Goal: Task Accomplishment & Management: Use online tool/utility

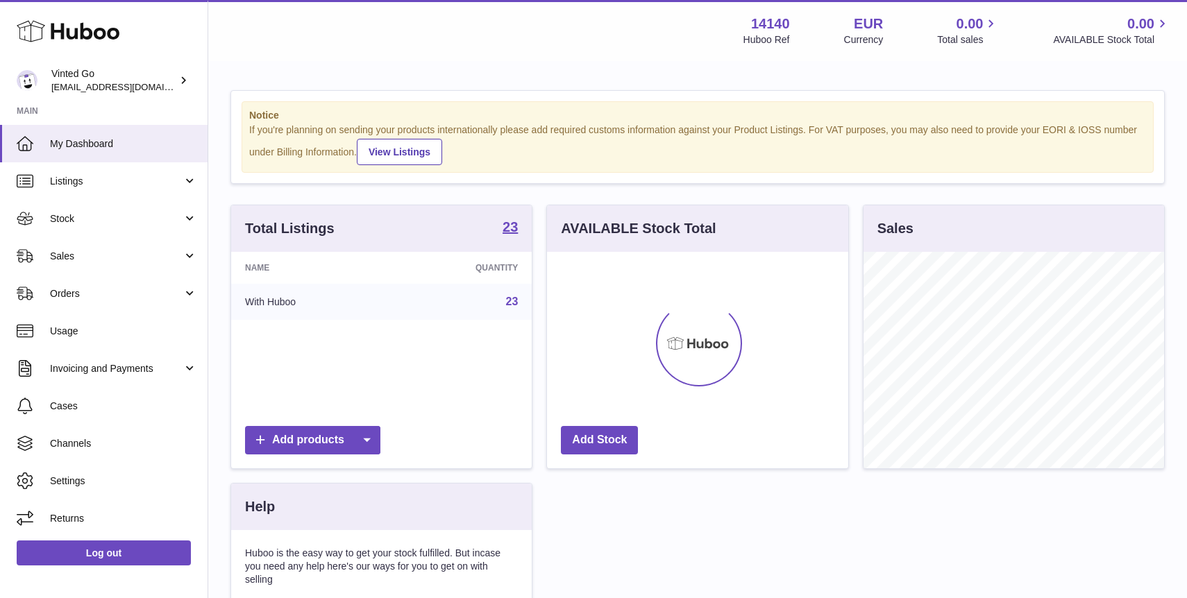
scroll to position [217, 301]
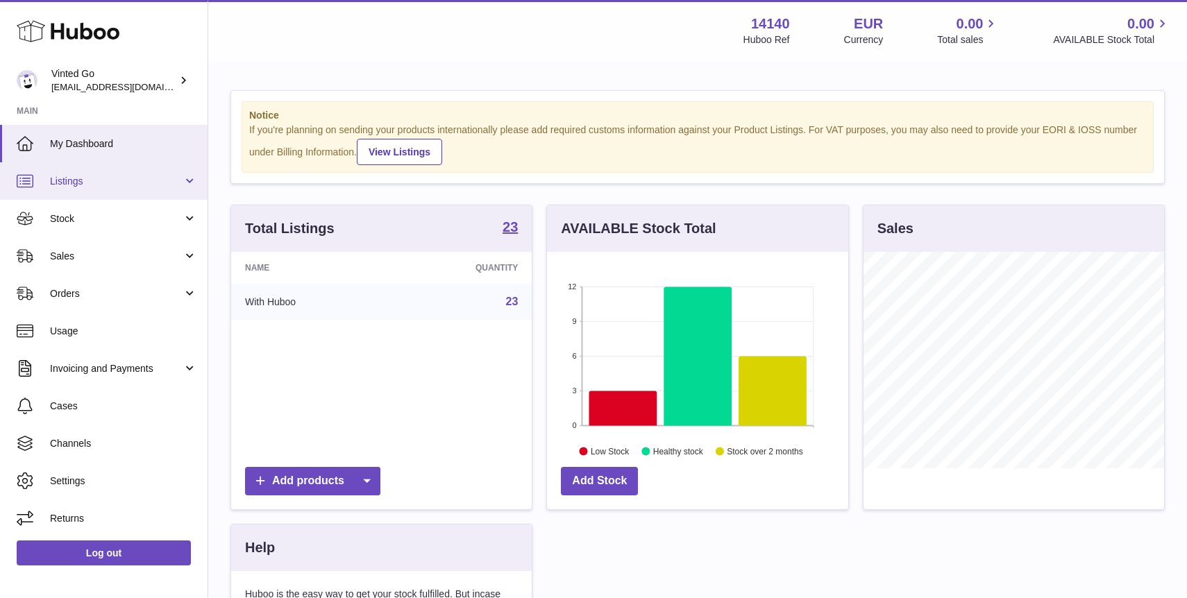
click at [116, 174] on link "Listings" at bounding box center [104, 180] width 208 height 37
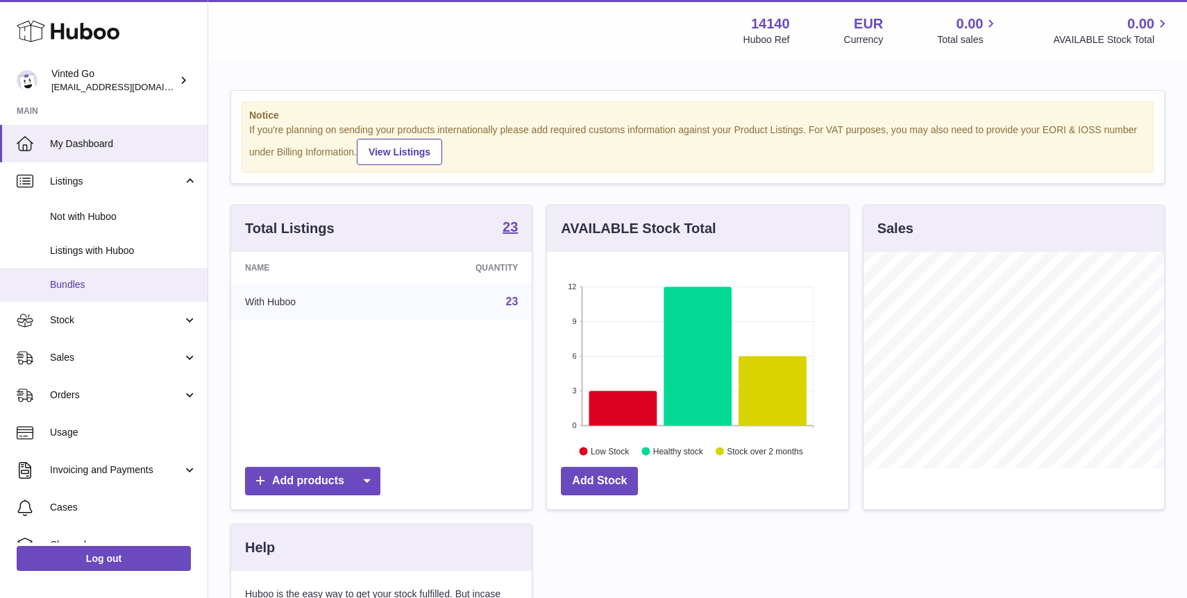
click at [126, 279] on span "Bundles" at bounding box center [123, 284] width 147 height 13
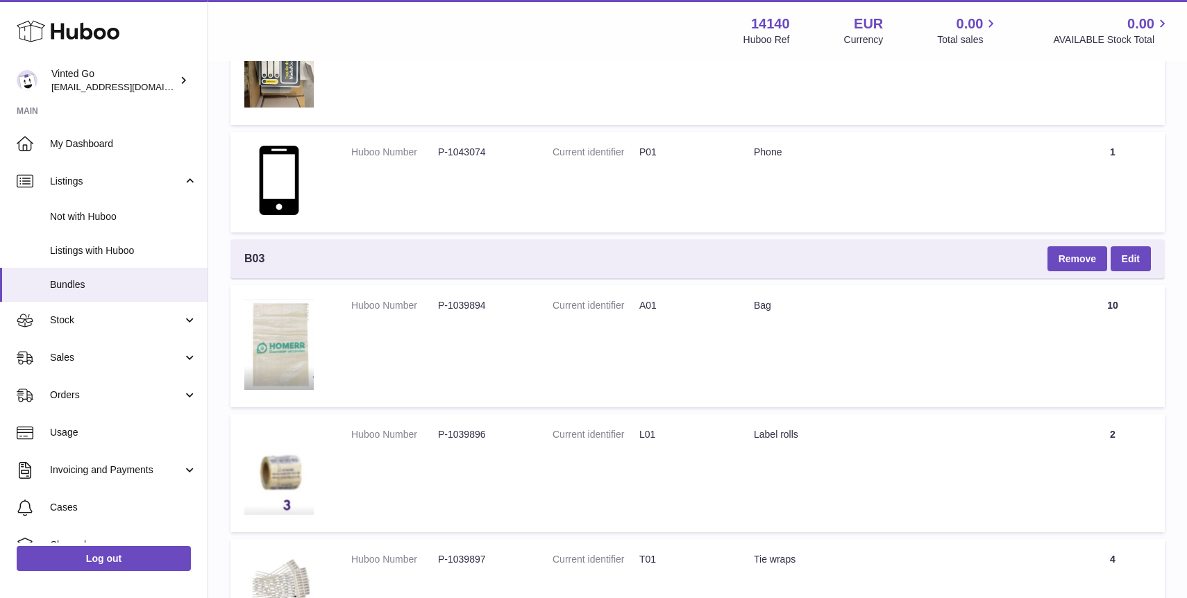
scroll to position [4097, 0]
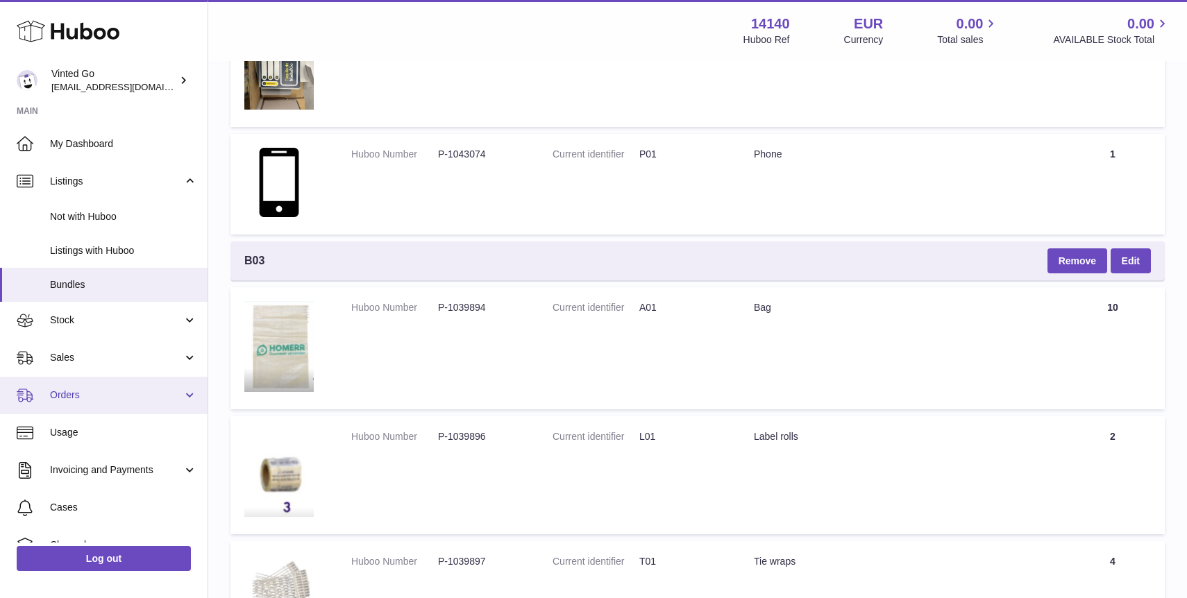
click at [91, 393] on span "Orders" at bounding box center [116, 395] width 133 height 13
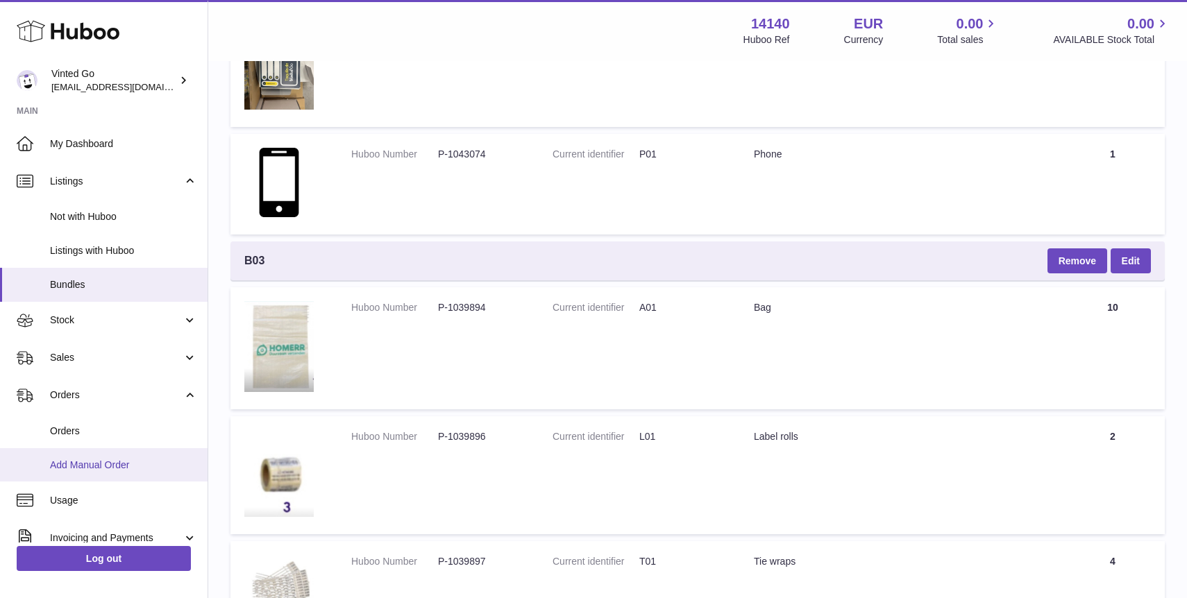
click at [121, 473] on link "Add Manual Order" at bounding box center [104, 465] width 208 height 34
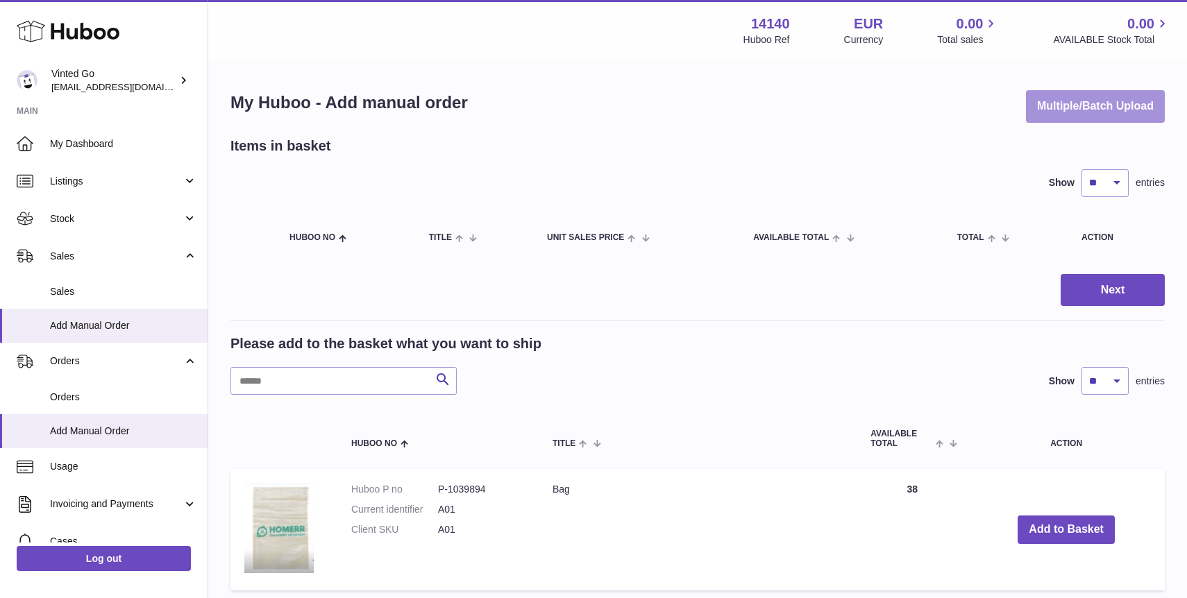
click at [1098, 113] on button "Multiple/Batch Upload" at bounding box center [1095, 106] width 139 height 33
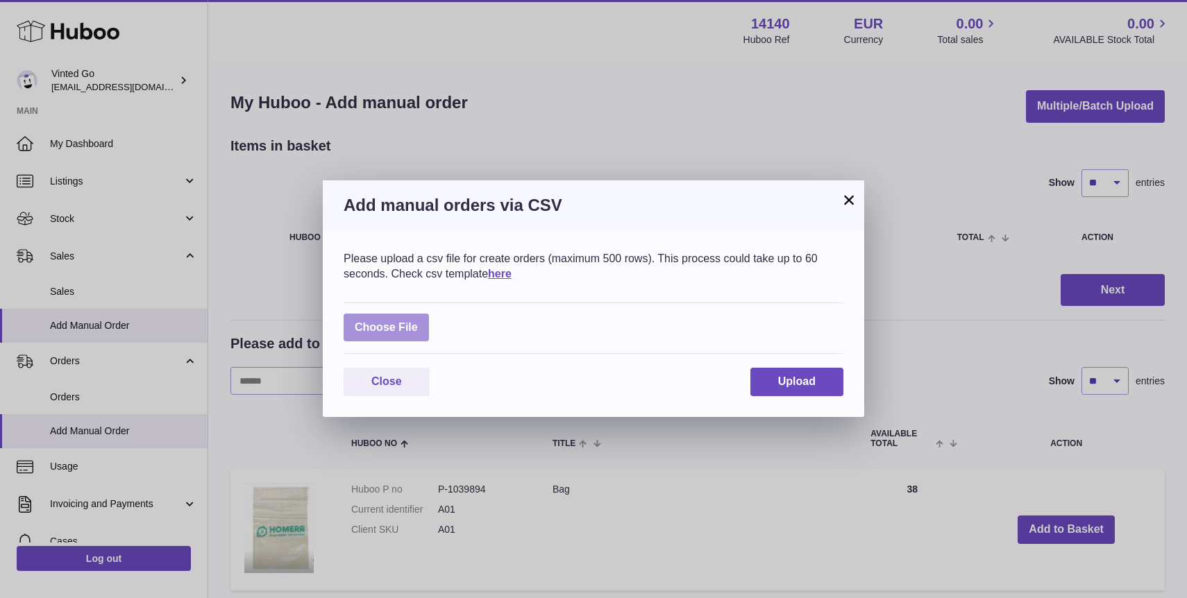
click at [402, 322] on label at bounding box center [386, 328] width 85 height 28
click at [418, 321] on input "file" at bounding box center [418, 321] width 1 height 1
type input "**********"
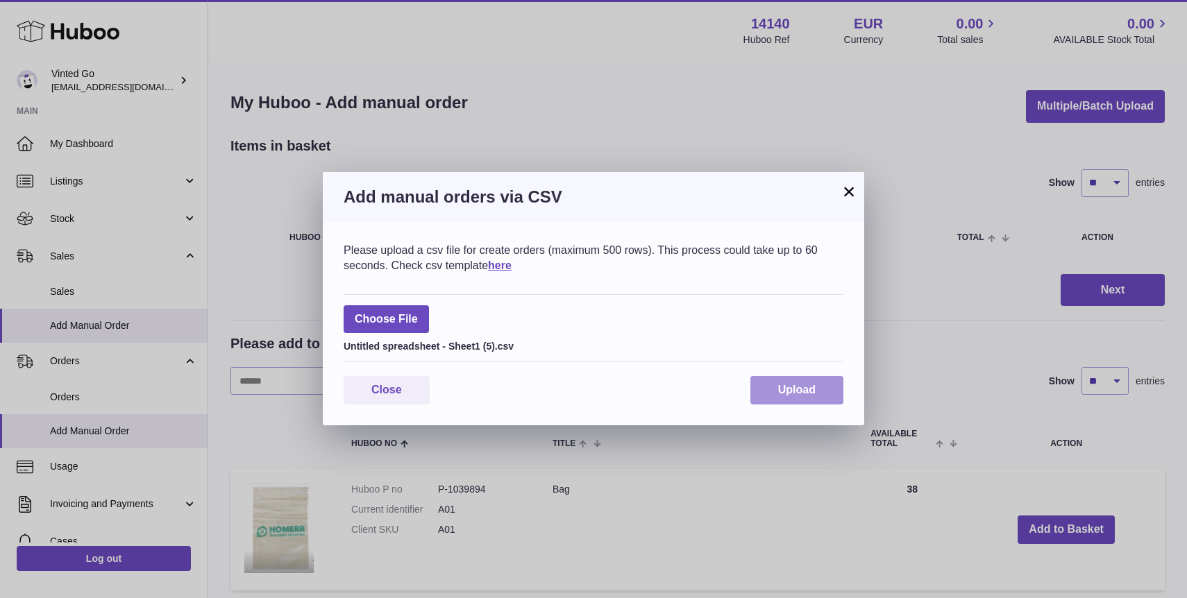
click at [791, 388] on span "Upload" at bounding box center [796, 390] width 37 height 12
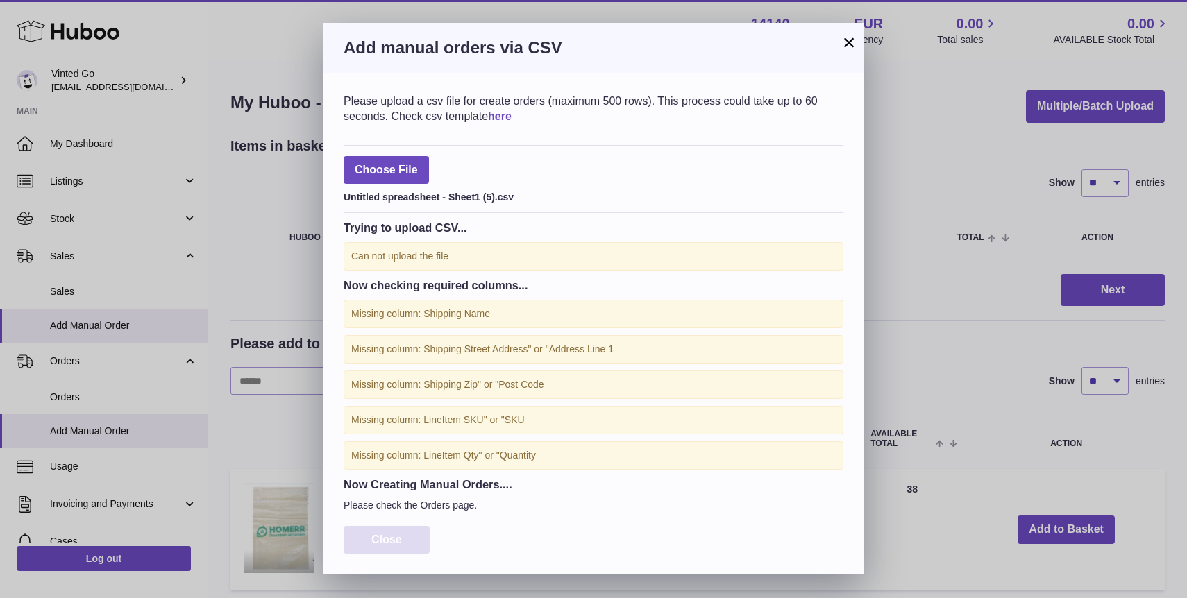
click at [395, 530] on button "Close" at bounding box center [387, 540] width 86 height 28
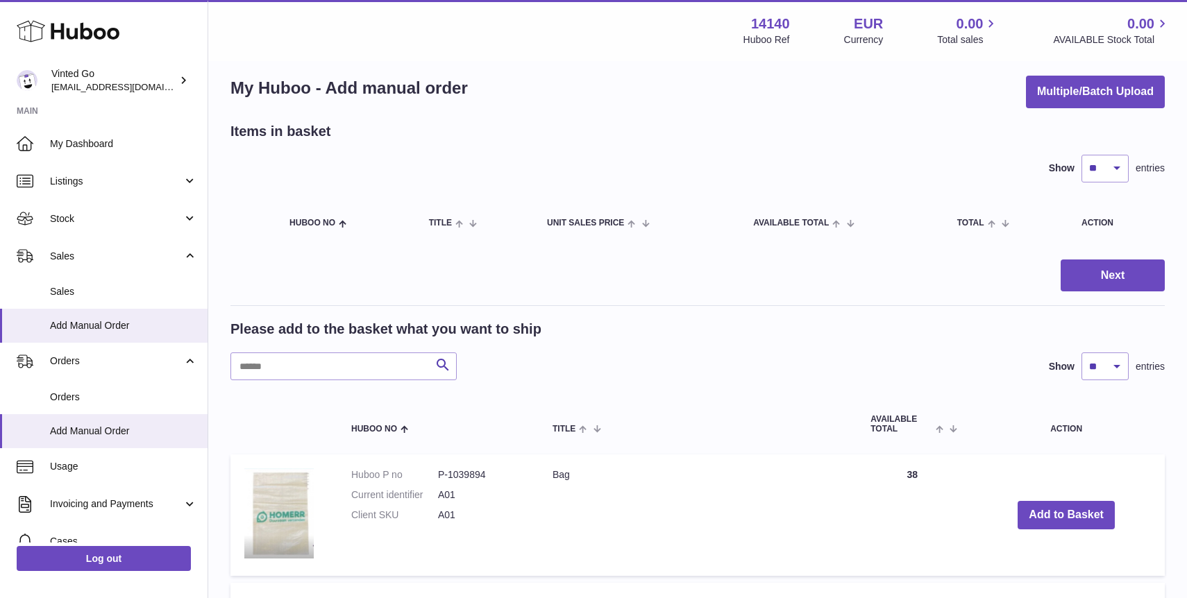
scroll to position [15, 0]
drag, startPoint x: 776, startPoint y: 119, endPoint x: 784, endPoint y: 121, distance: 8.8
click at [1123, 91] on button "Multiple/Batch Upload" at bounding box center [1095, 91] width 139 height 33
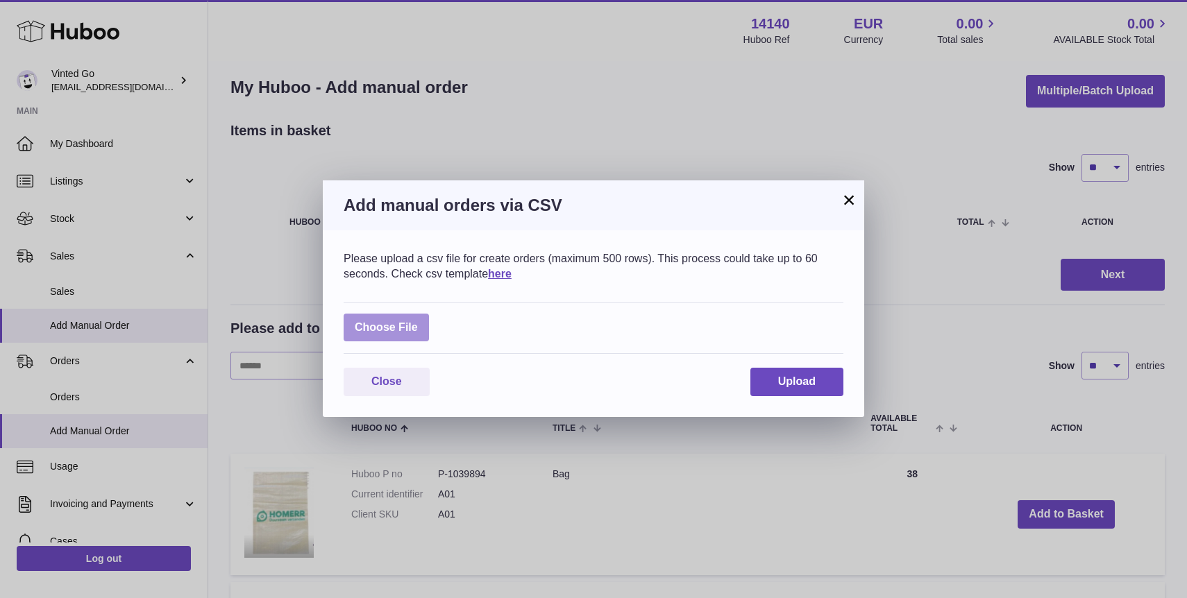
click at [394, 339] on label at bounding box center [386, 328] width 85 height 28
click at [418, 321] on input "file" at bounding box center [418, 321] width 1 height 1
type input "**********"
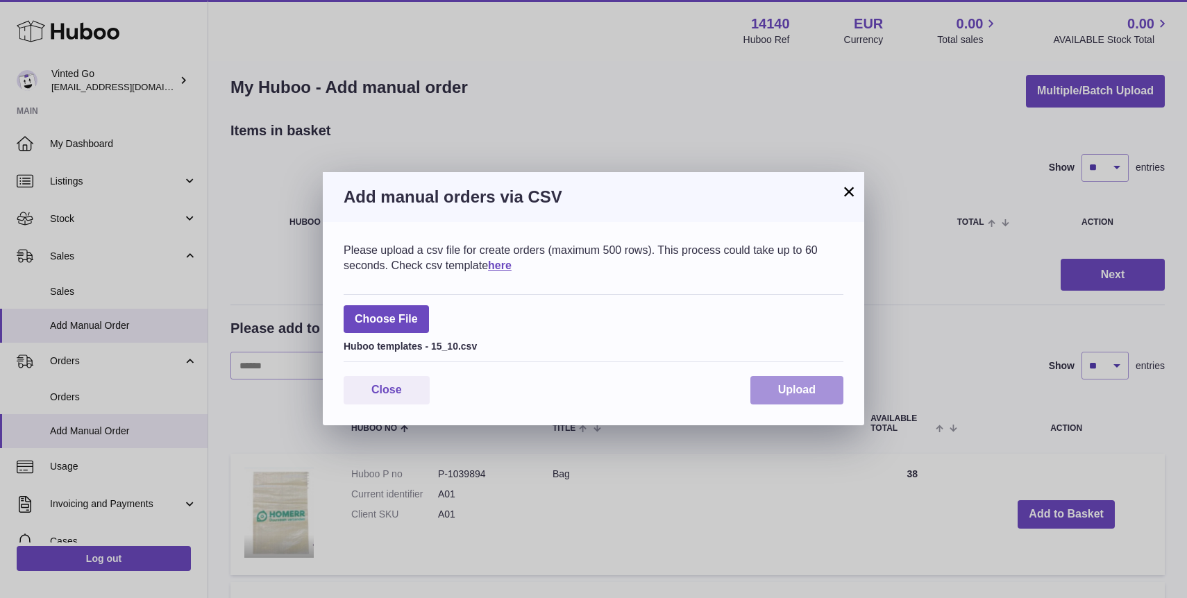
click at [812, 400] on button "Upload" at bounding box center [796, 390] width 93 height 28
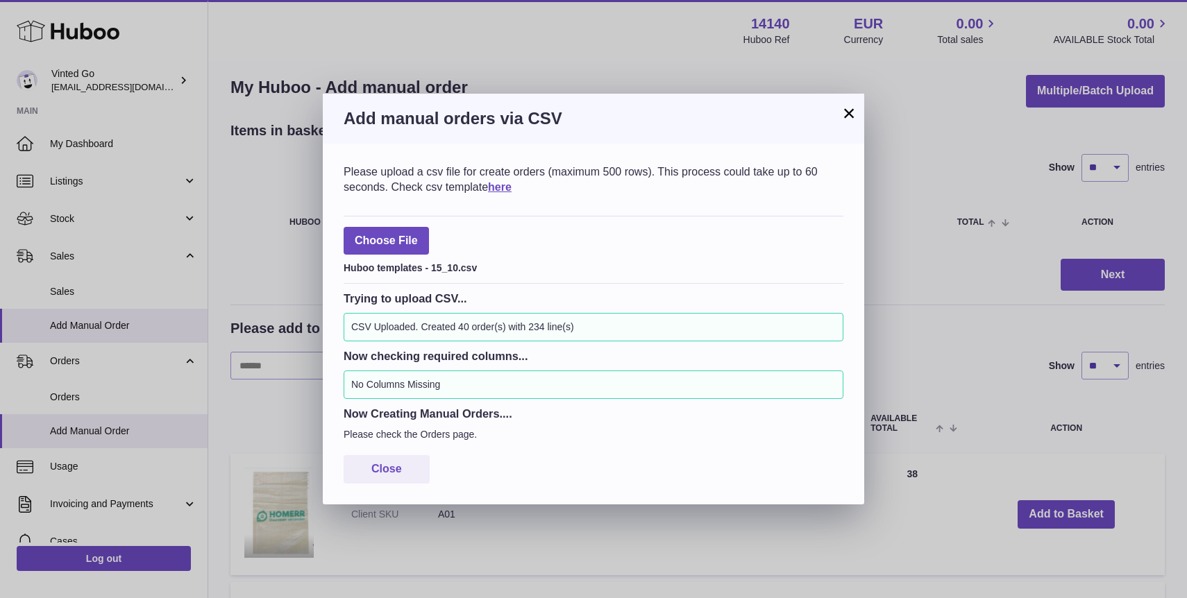
click at [848, 110] on button "×" at bounding box center [849, 113] width 17 height 17
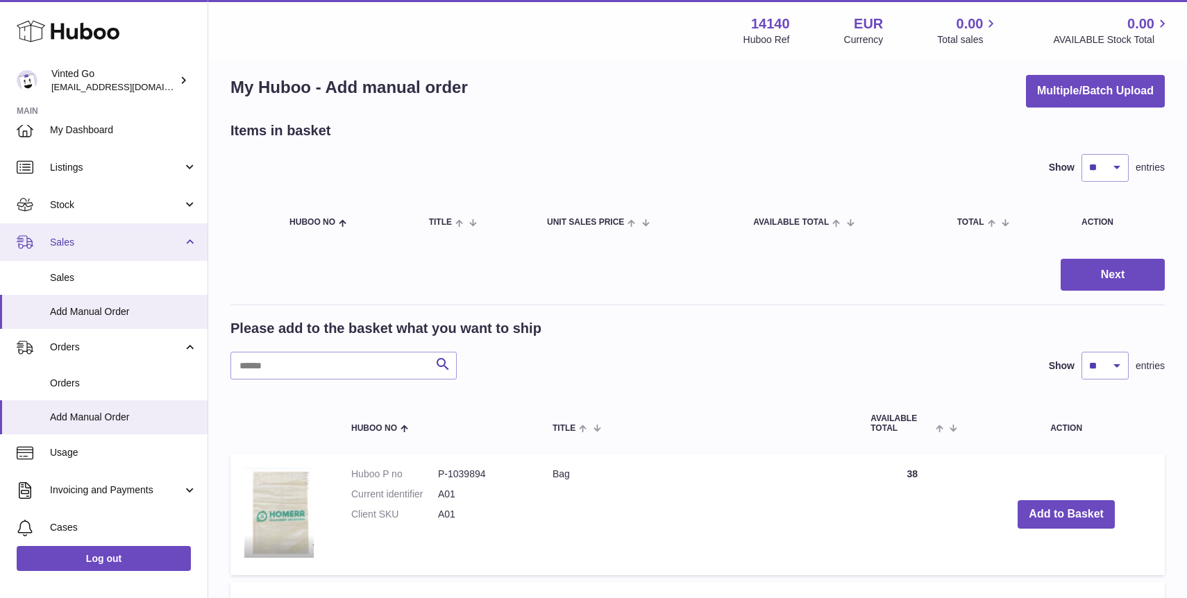
scroll to position [0, 0]
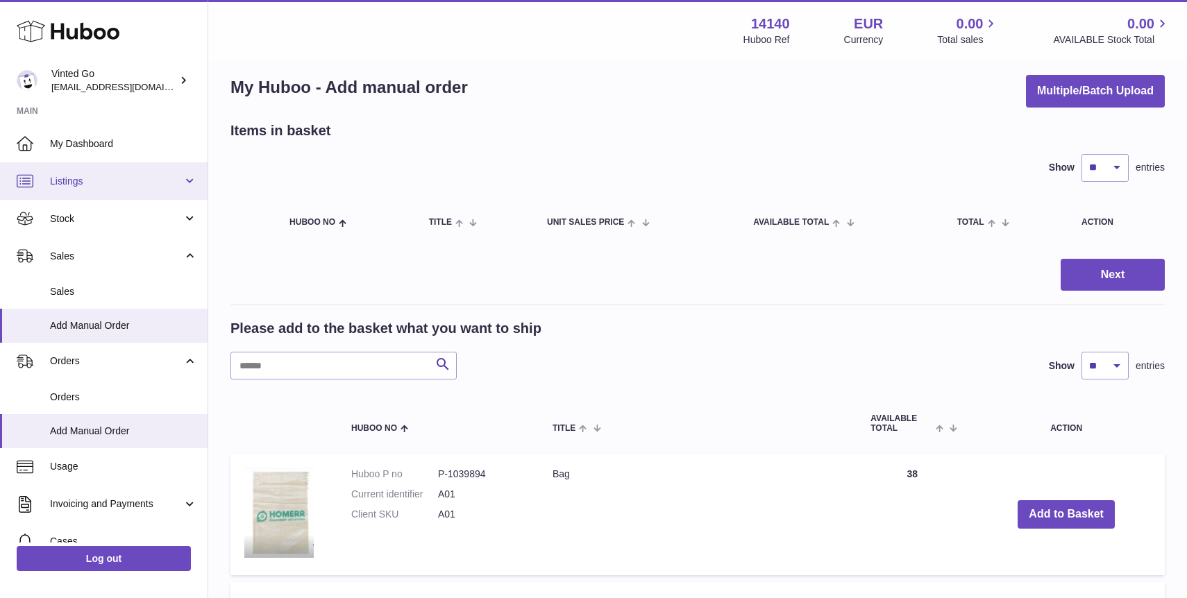
click at [104, 196] on link "Listings" at bounding box center [104, 180] width 208 height 37
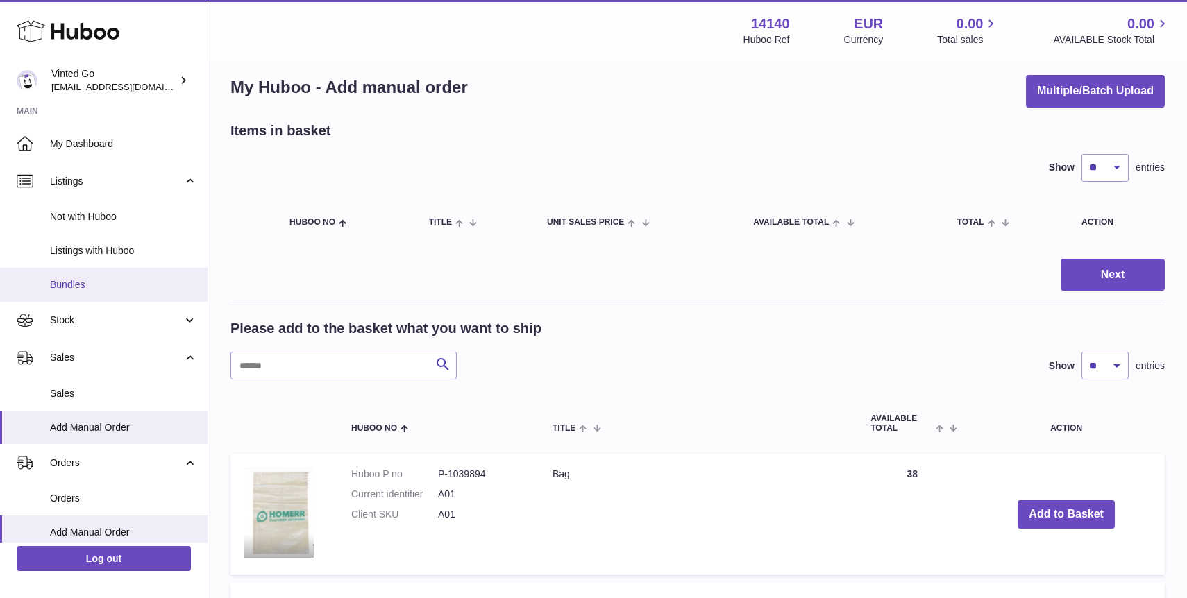
click at [123, 289] on span "Bundles" at bounding box center [123, 284] width 147 height 13
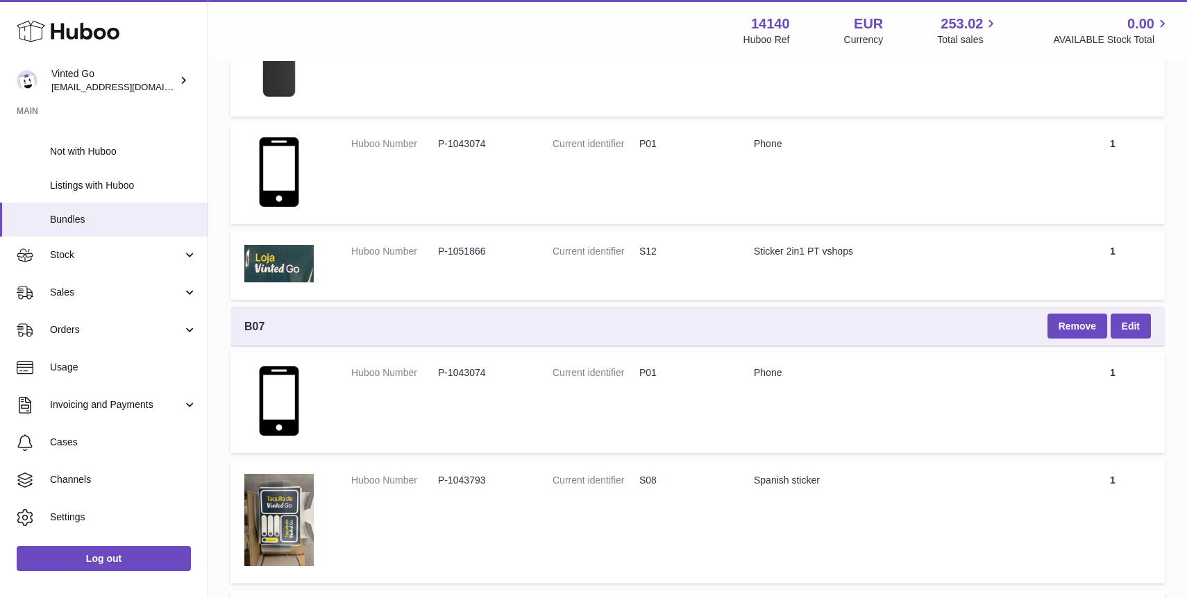
scroll to position [81, 0]
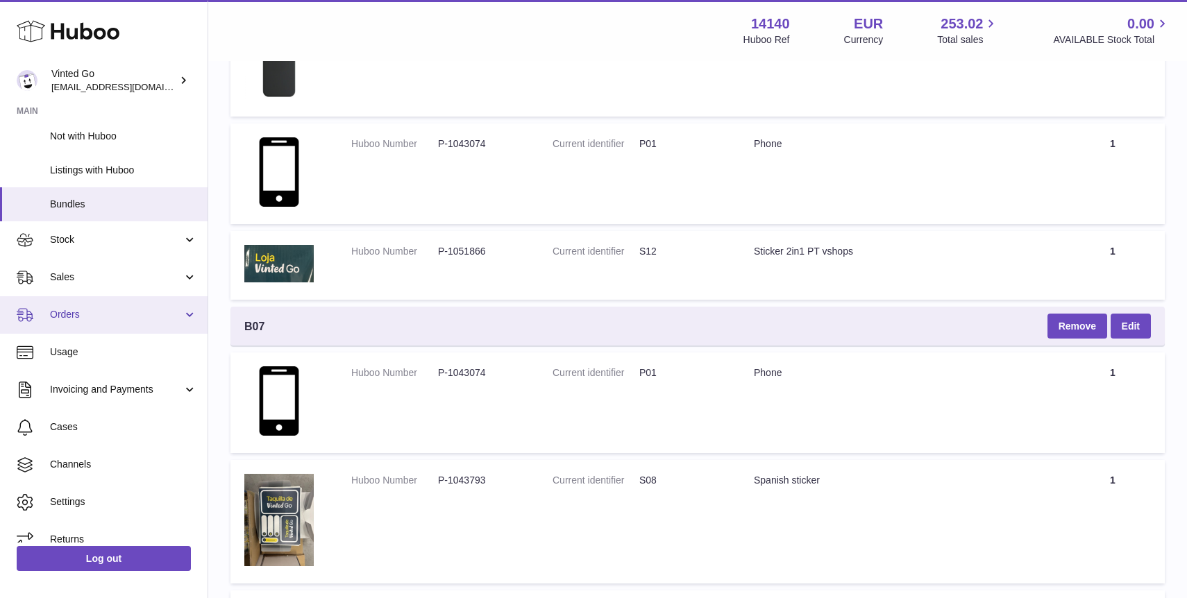
click at [98, 311] on span "Orders" at bounding box center [116, 314] width 133 height 13
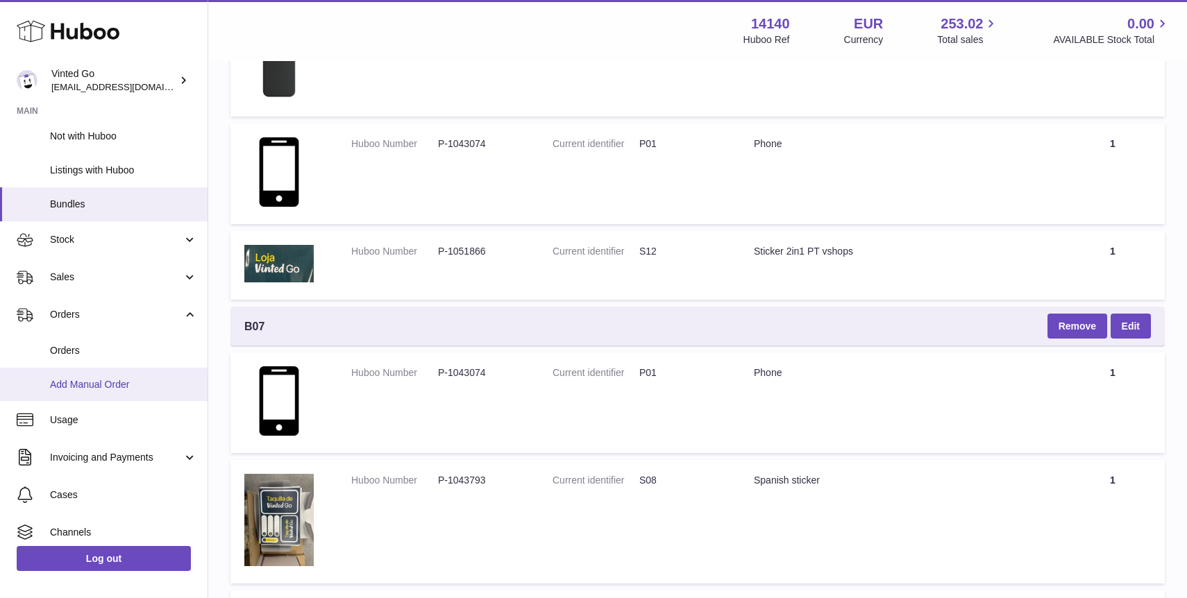
scroll to position [81, 0]
click at [150, 389] on span "Add Manual Order" at bounding box center [123, 384] width 147 height 13
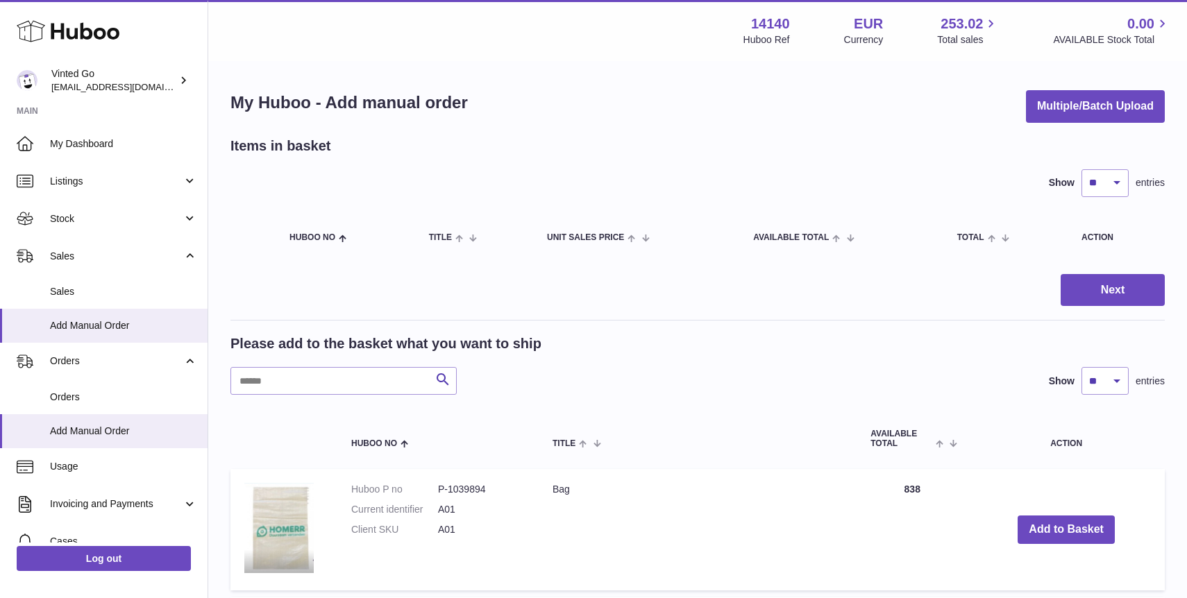
click at [1024, 108] on div "My Huboo - Add manual order Multiple/Batch Upload" at bounding box center [697, 106] width 934 height 33
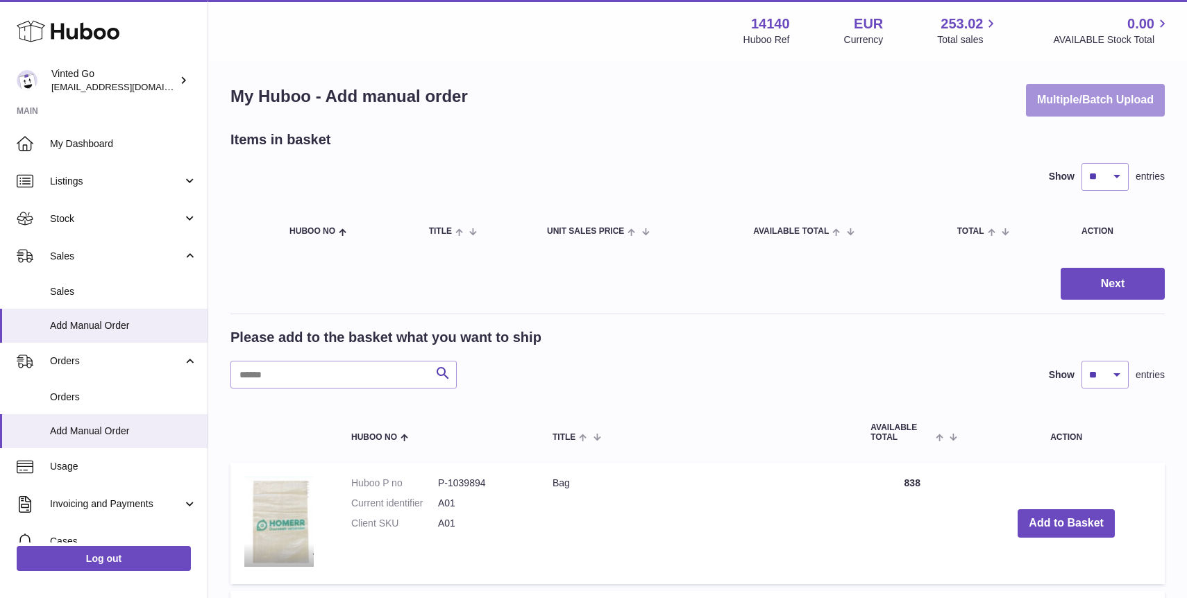
click at [1056, 106] on button "Multiple/Batch Upload" at bounding box center [1095, 100] width 139 height 33
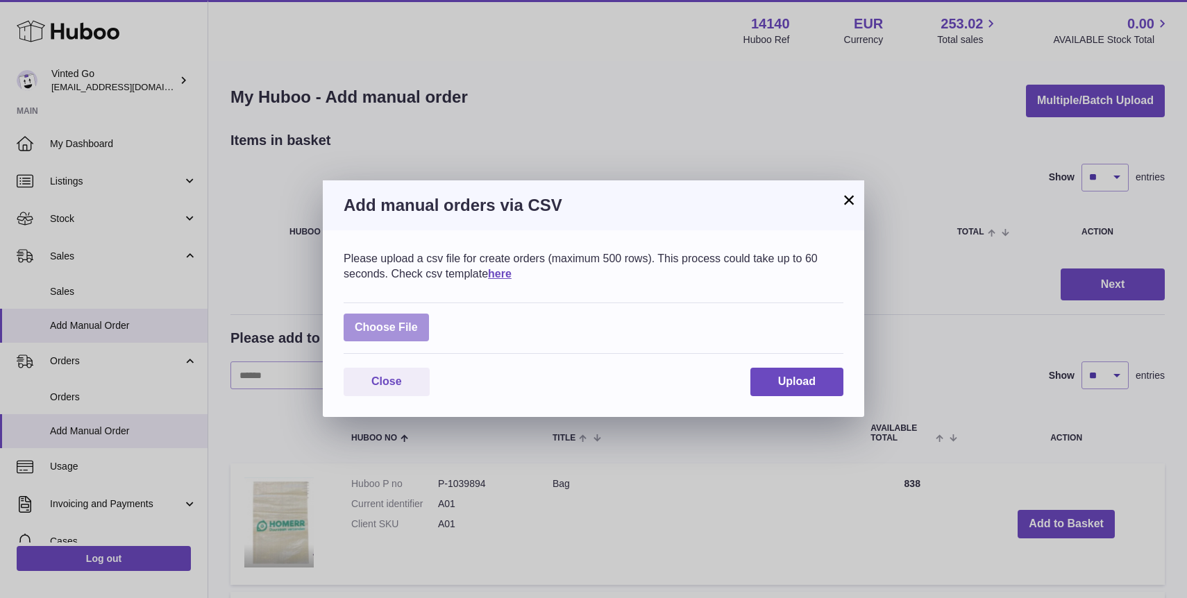
click at [410, 336] on label at bounding box center [386, 328] width 85 height 28
click at [418, 321] on input "file" at bounding box center [418, 321] width 1 height 1
type input "**********"
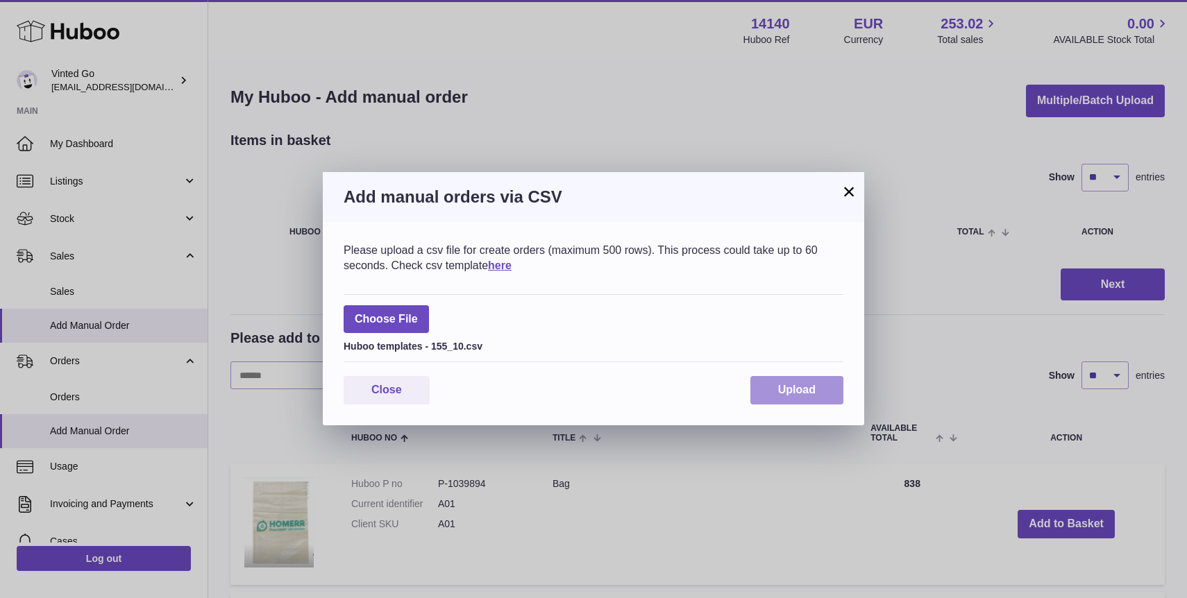
click at [804, 383] on button "Upload" at bounding box center [796, 390] width 93 height 28
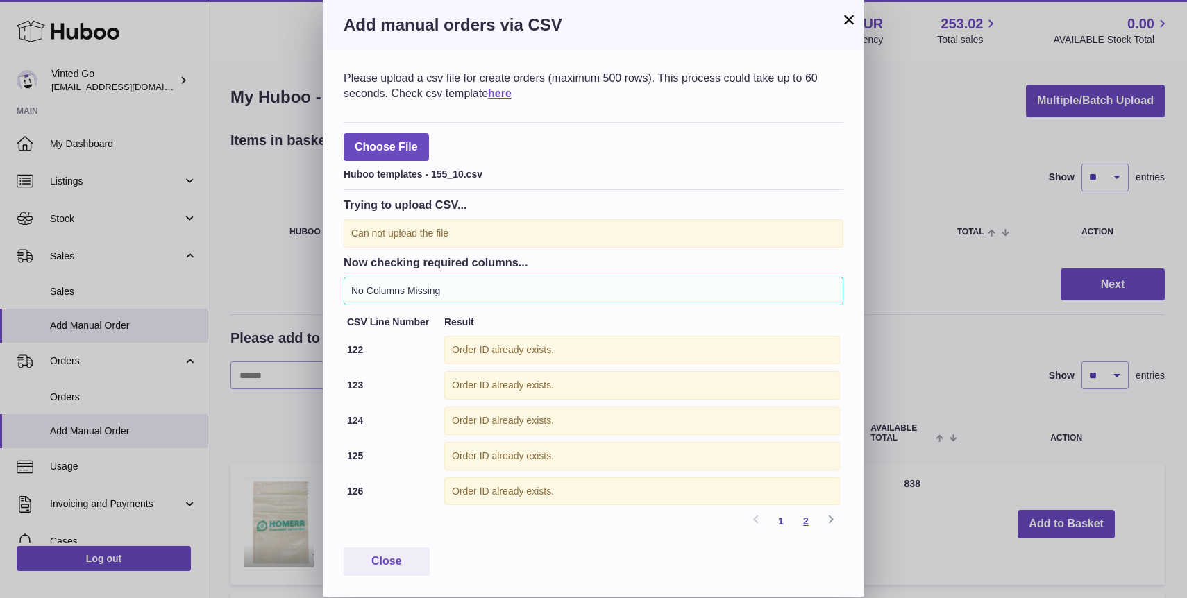
click at [802, 516] on link "2" at bounding box center [805, 521] width 25 height 25
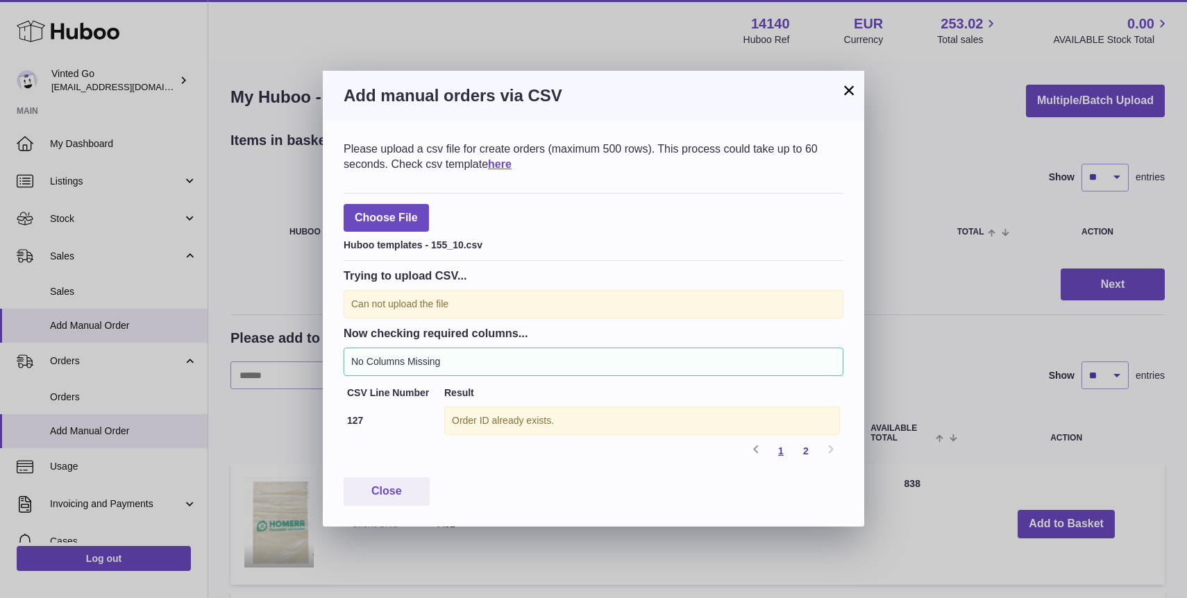
drag, startPoint x: 800, startPoint y: 449, endPoint x: 789, endPoint y: 449, distance: 10.4
click at [797, 449] on link "2" at bounding box center [805, 451] width 25 height 25
click at [785, 450] on link "1" at bounding box center [780, 451] width 25 height 25
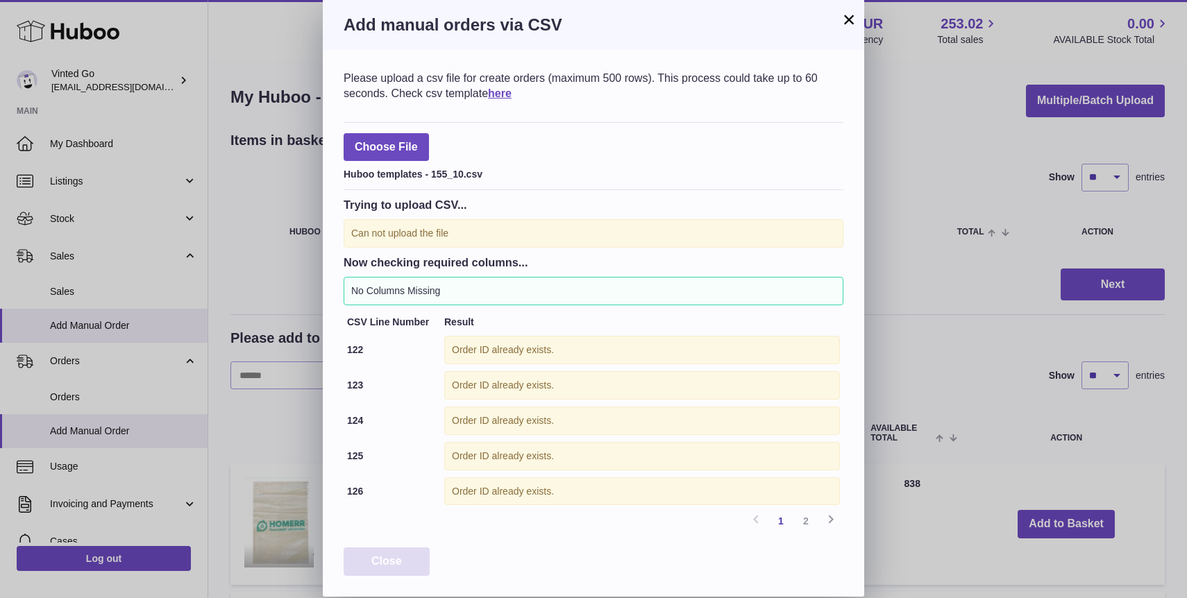
drag, startPoint x: 389, startPoint y: 562, endPoint x: 436, endPoint y: 553, distance: 47.4
click at [389, 563] on span "Close" at bounding box center [386, 561] width 31 height 12
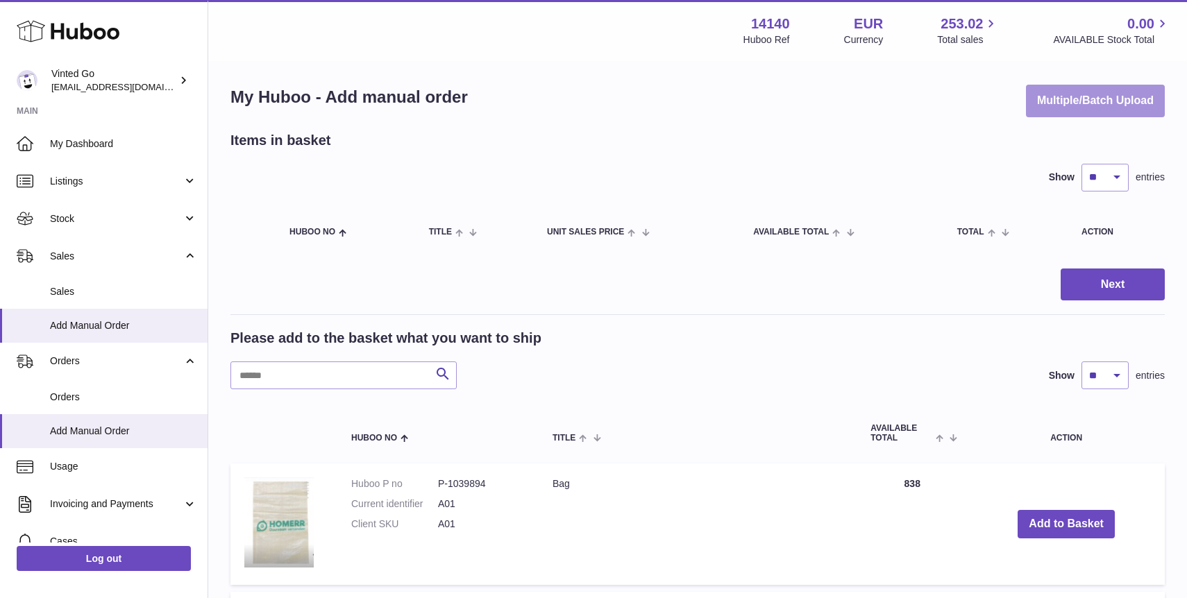
click at [1049, 108] on button "Multiple/Batch Upload" at bounding box center [1095, 101] width 139 height 33
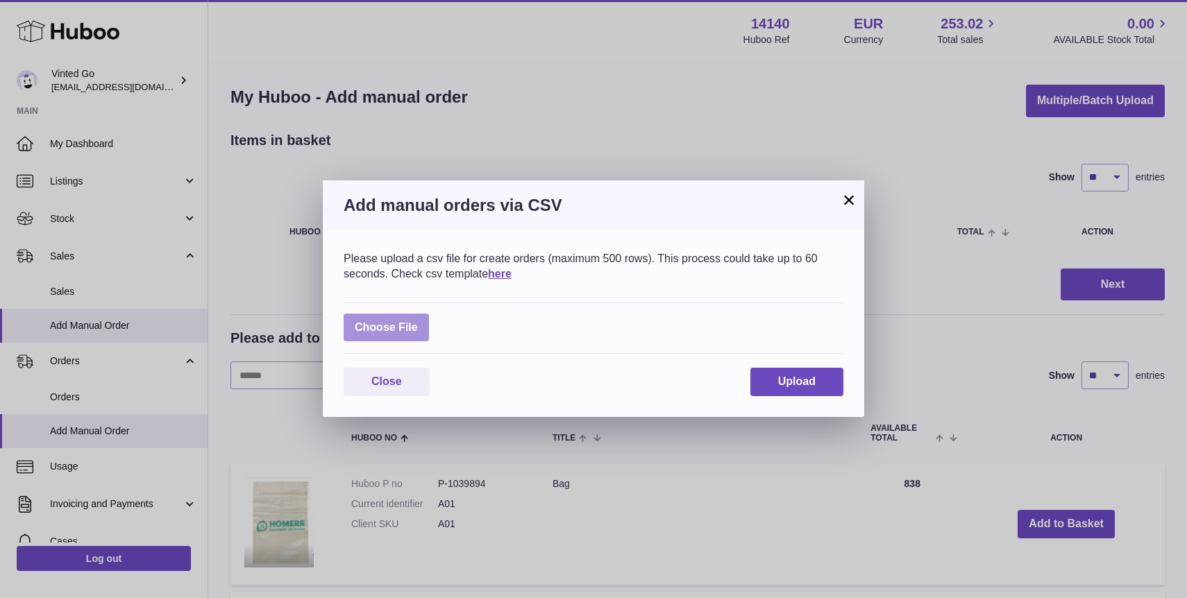
click at [415, 336] on label at bounding box center [386, 328] width 85 height 28
click at [418, 321] on input "file" at bounding box center [418, 321] width 1 height 1
type input "**********"
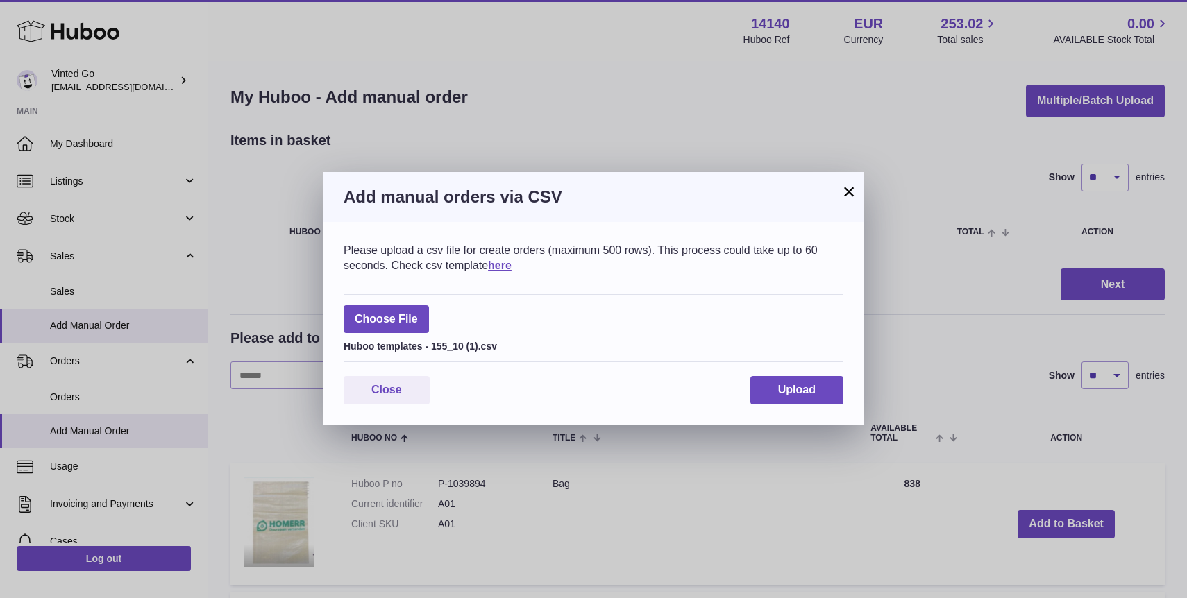
click at [773, 325] on div "Choose File Huboo templates - 155_10 (1).csv" at bounding box center [594, 328] width 500 height 69
click at [781, 387] on span "Upload" at bounding box center [796, 390] width 37 height 12
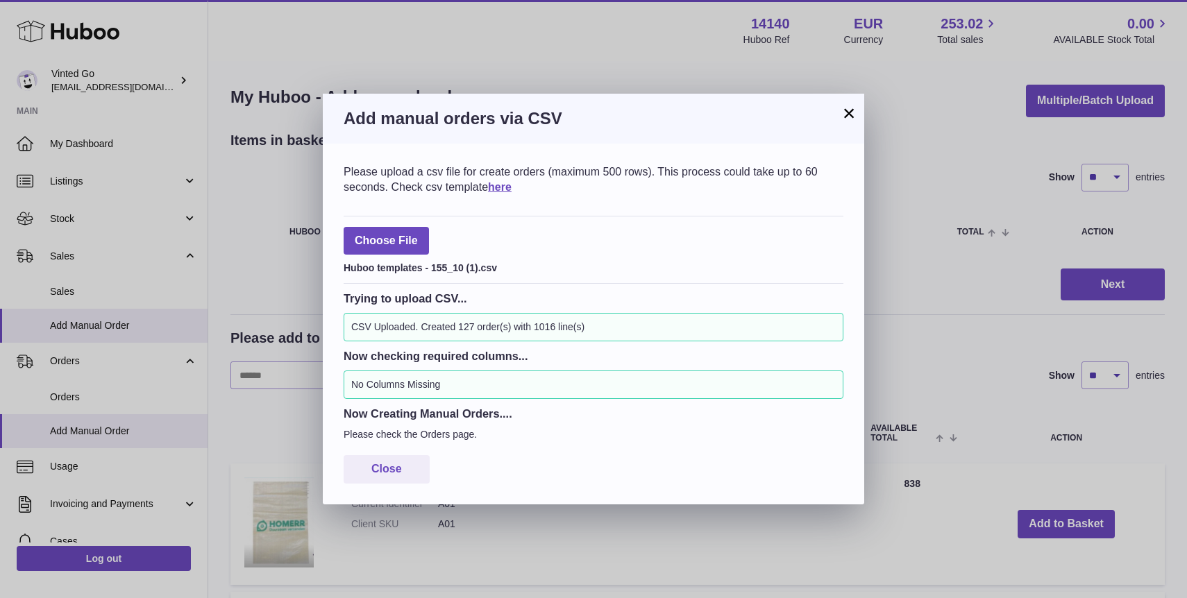
drag, startPoint x: 850, startPoint y: 114, endPoint x: 843, endPoint y: 115, distance: 7.7
click at [850, 114] on button "×" at bounding box center [849, 113] width 17 height 17
